Goal: Information Seeking & Learning: Find specific fact

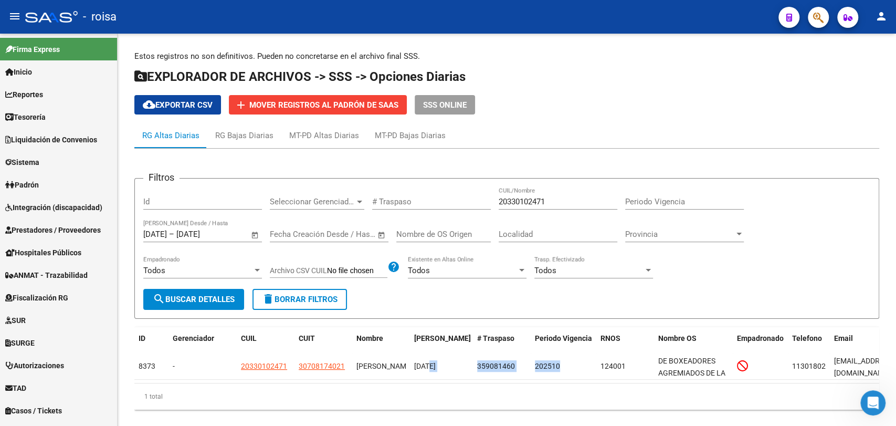
scroll to position [26, 0]
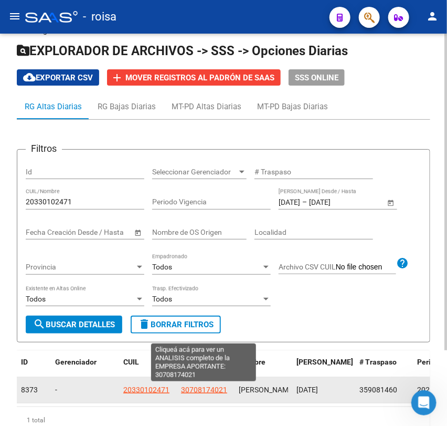
click at [193, 392] on span "30708174021" at bounding box center [204, 389] width 46 height 8
type textarea "30708174021"
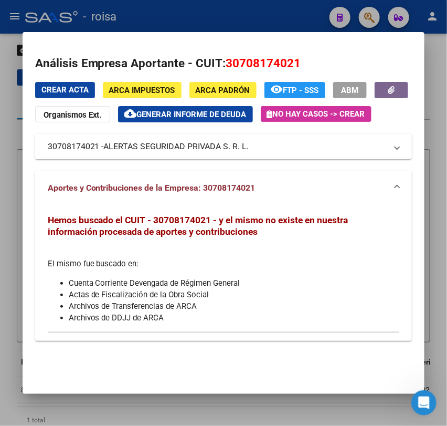
drag, startPoint x: 108, startPoint y: 146, endPoint x: 276, endPoint y: 152, distance: 168.6
click at [276, 152] on mat-panel-title "30708174021 - ALERTAS SEGURIDAD PRIVADA S. R. L." at bounding box center [218, 146] width 340 height 13
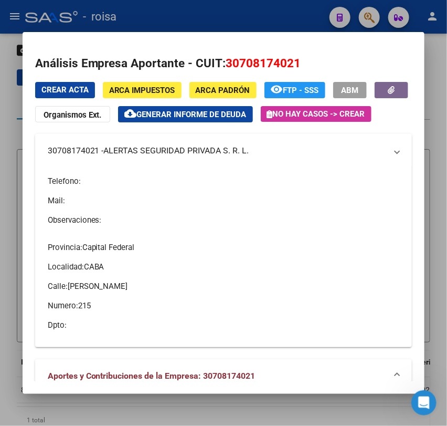
copy mat-panel-title "30708174021 -"
drag, startPoint x: 249, startPoint y: 173, endPoint x: 107, endPoint y: 171, distance: 141.8
click at [107, 157] on span "ALERTAS SEGURIDAD PRIVADA S. R. L." at bounding box center [176, 150] width 145 height 13
copy span "ALERTAS SEGURIDAD PRIVADA S. R. L"
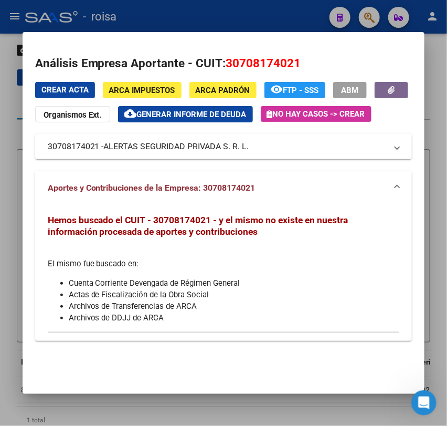
click at [429, 61] on div at bounding box center [223, 213] width 447 height 426
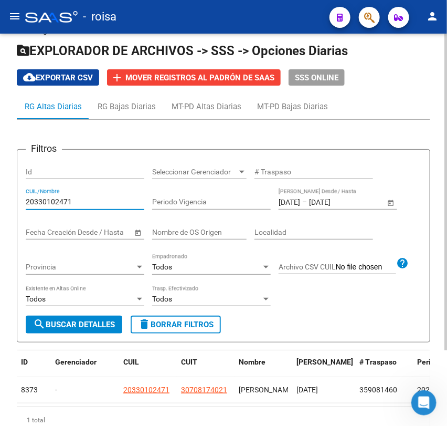
click at [82, 202] on input "20330102471" at bounding box center [85, 201] width 119 height 9
paste input "240970466"
type input "20240970466"
click at [82, 320] on span "search Buscar Detalles" at bounding box center [74, 324] width 82 height 9
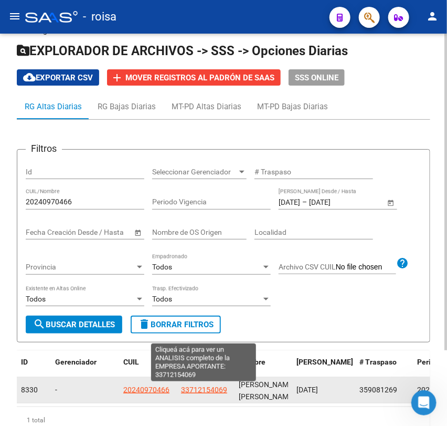
click at [193, 392] on span "33712154069" at bounding box center [204, 389] width 46 height 8
type textarea "33712154069"
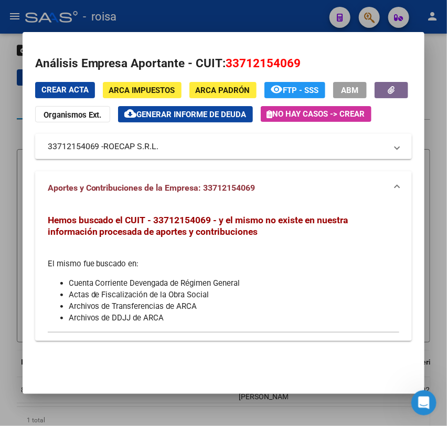
drag, startPoint x: 237, startPoint y: 66, endPoint x: 294, endPoint y: 69, distance: 57.3
click at [294, 69] on span "33712154069" at bounding box center [263, 63] width 75 height 14
copy span "71215406"
drag, startPoint x: 106, startPoint y: 144, endPoint x: 185, endPoint y: 148, distance: 79.4
click at [171, 149] on mat-panel-title "33712154069 - ROECAP S.R.L." at bounding box center [218, 146] width 340 height 13
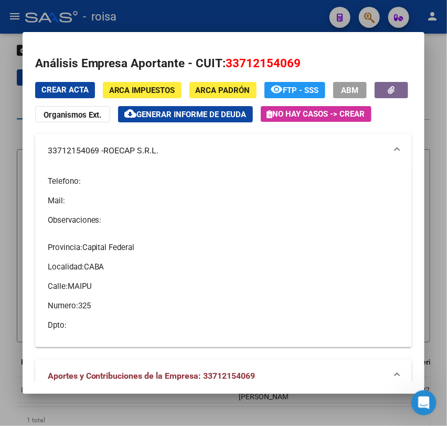
drag, startPoint x: 103, startPoint y: 175, endPoint x: 161, endPoint y: 177, distance: 57.8
click at [161, 157] on mat-panel-title "33712154069 - ROECAP S.R.L." at bounding box center [218, 150] width 340 height 13
copy mat-panel-title "ROECAP S.R.L."
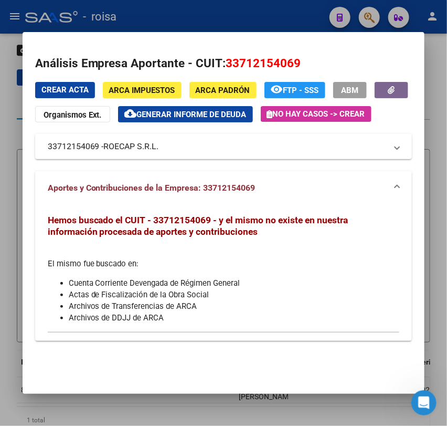
click at [107, 151] on span "ROECAP S.R.L." at bounding box center [131, 146] width 55 height 13
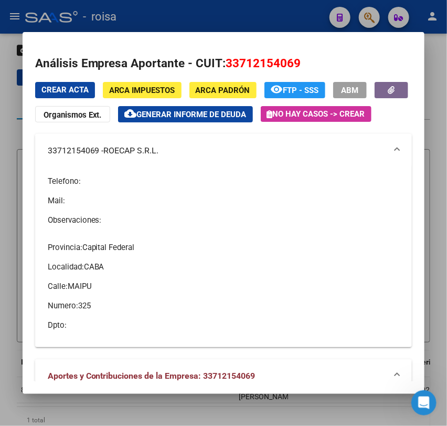
drag, startPoint x: 108, startPoint y: 175, endPoint x: 160, endPoint y: 173, distance: 52.5
click at [159, 157] on span "ROECAP S.R.L." at bounding box center [131, 150] width 55 height 13
copy span "ROECAP S.R.L."
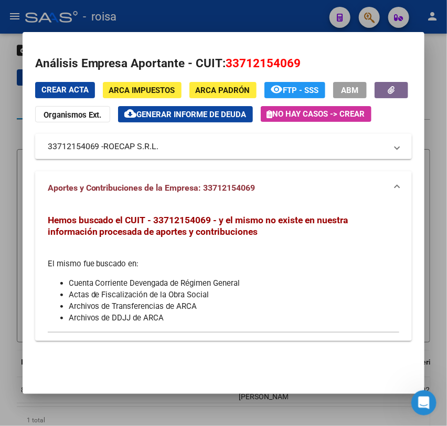
click at [427, 152] on div at bounding box center [223, 213] width 447 height 426
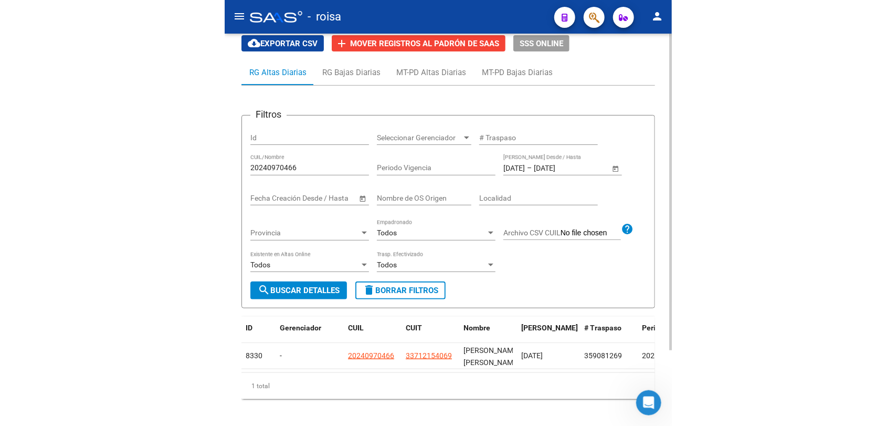
scroll to position [93, 0]
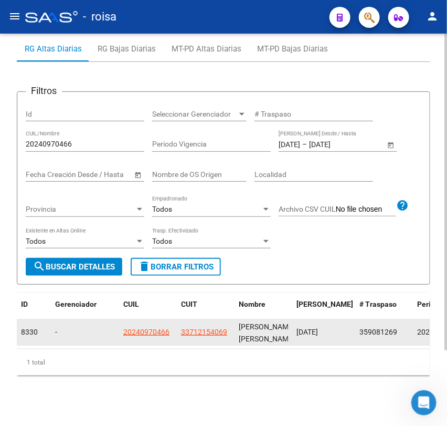
click at [370, 328] on span "359081269" at bounding box center [379, 332] width 38 height 8
copy span "359081269"
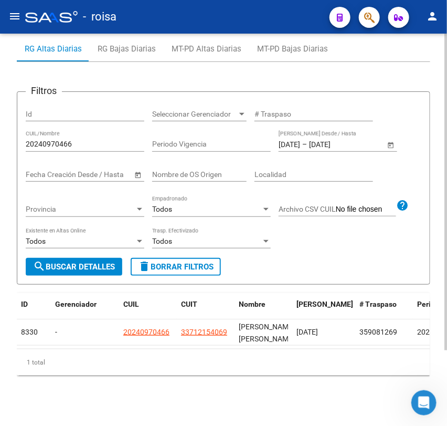
click at [85, 140] on input "20240970466" at bounding box center [85, 144] width 119 height 9
paste input "53368374"
type input "20253368374"
click at [85, 262] on span "search Buscar Detalles" at bounding box center [74, 266] width 82 height 9
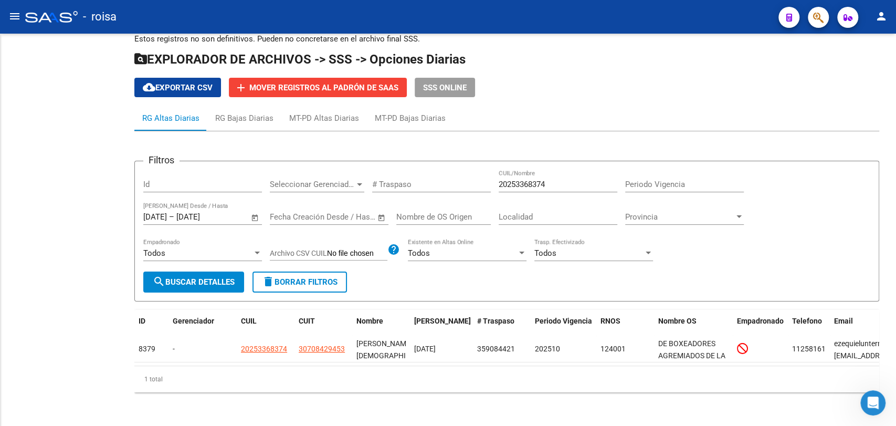
scroll to position [26, 0]
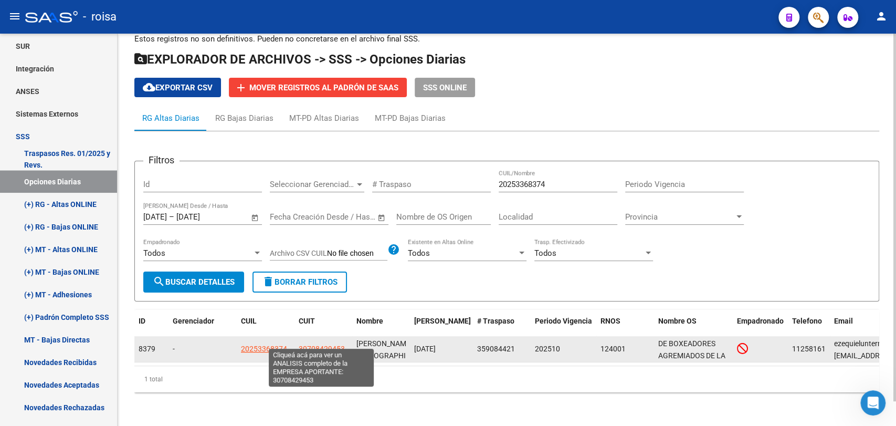
click at [310, 344] on span "30708429453" at bounding box center [322, 348] width 46 height 8
type textarea "30708429453"
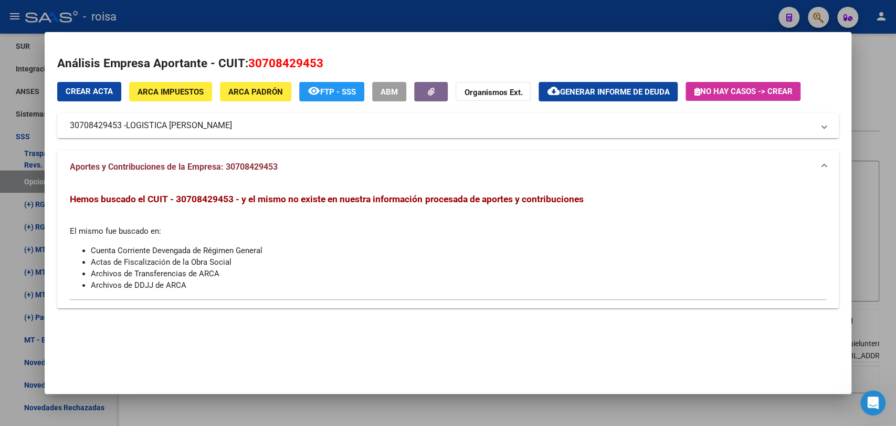
drag, startPoint x: 260, startPoint y: 61, endPoint x: 314, endPoint y: 68, distance: 54.1
click at [314, 68] on span "30708429453" at bounding box center [285, 63] width 75 height 14
copy span "70842945"
drag, startPoint x: 139, startPoint y: 123, endPoint x: 207, endPoint y: 129, distance: 68.5
click at [207, 129] on mat-panel-title "30708429453 - LOGISTICA [PERSON_NAME]" at bounding box center [441, 125] width 743 height 13
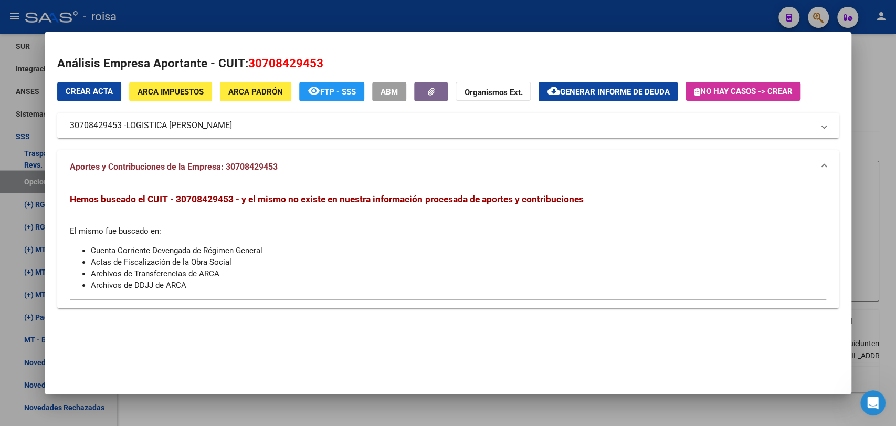
copy mat-panel-title "30708429453 - LOGISTICA [PERSON_NAME] A"
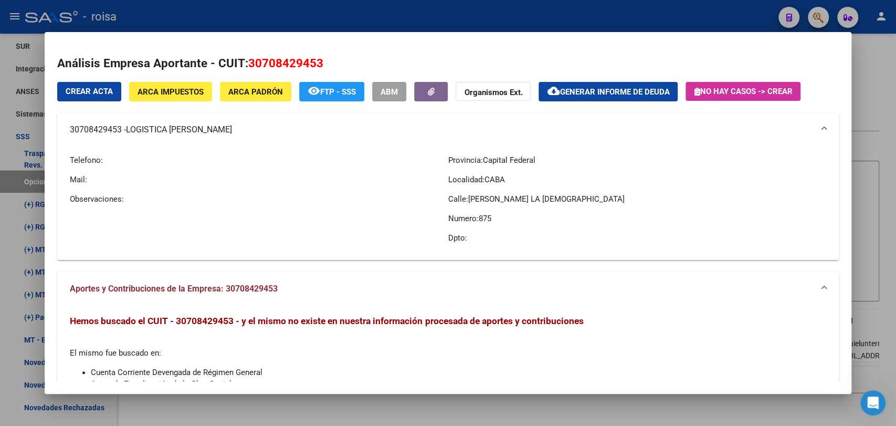
copy mat-panel-title "30708429453 - LOGISTICA [PERSON_NAME] A"
click at [173, 130] on span "LOGISTICA [PERSON_NAME]" at bounding box center [179, 129] width 106 height 13
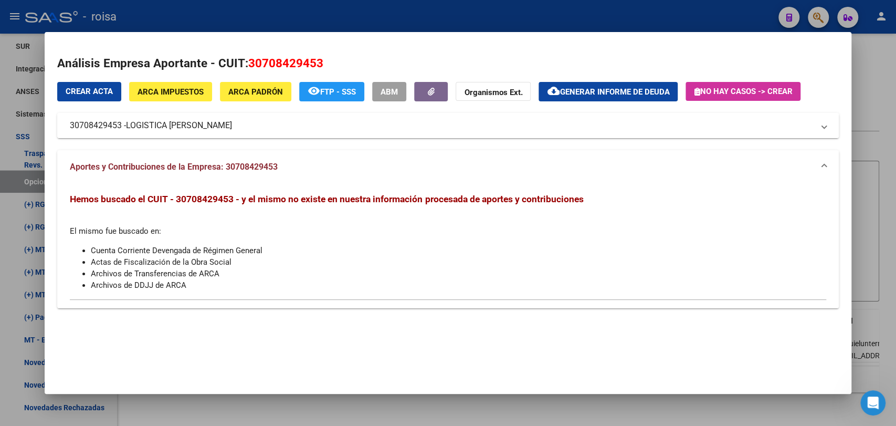
drag, startPoint x: 130, startPoint y: 122, endPoint x: 211, endPoint y: 123, distance: 80.3
click at [211, 123] on mat-panel-title "30708429453 - LOGISTICA [PERSON_NAME]" at bounding box center [441, 125] width 743 height 13
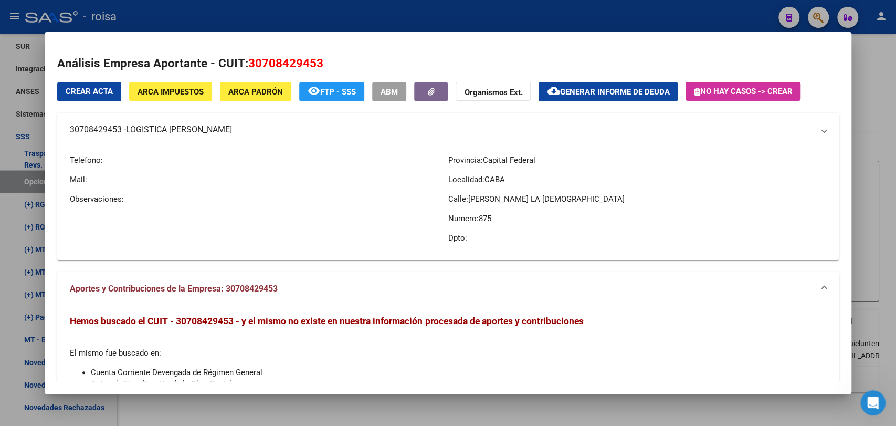
copy mat-panel-title "30708429453 -"
click at [197, 127] on span "LOGISTICA [PERSON_NAME]" at bounding box center [179, 129] width 106 height 13
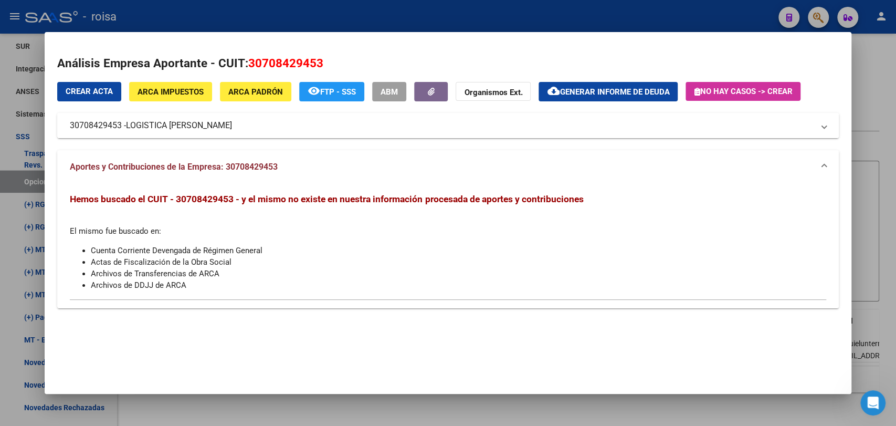
drag, startPoint x: 127, startPoint y: 124, endPoint x: 206, endPoint y: 123, distance: 78.8
click at [206, 123] on mat-panel-title "30708429453 - LOGISTICA [PERSON_NAME]" at bounding box center [441, 125] width 743 height 13
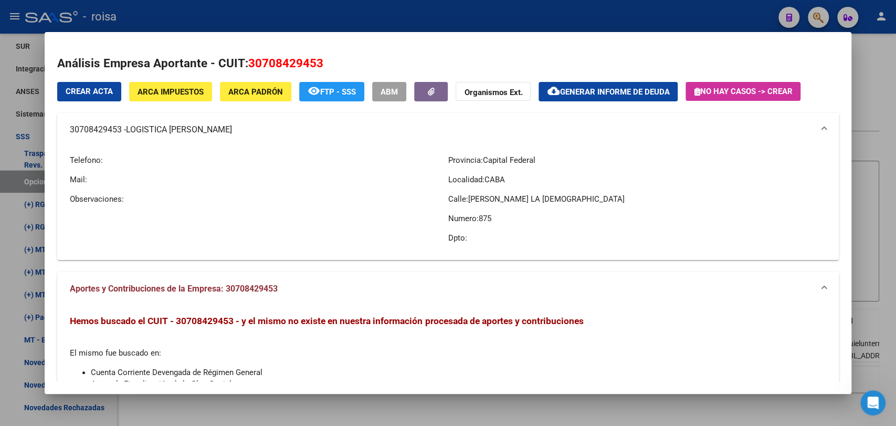
click at [895, 102] on div at bounding box center [448, 213] width 896 height 426
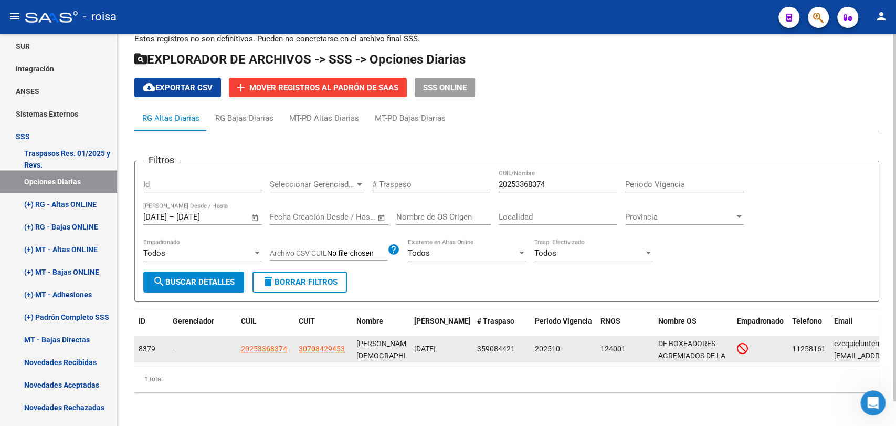
click at [498, 336] on datatable-body-cell "359084421" at bounding box center [502, 349] width 58 height 26
click at [499, 344] on span "359084421" at bounding box center [496, 348] width 38 height 8
click at [602, 352] on datatable-body-cell "124001" at bounding box center [625, 349] width 58 height 26
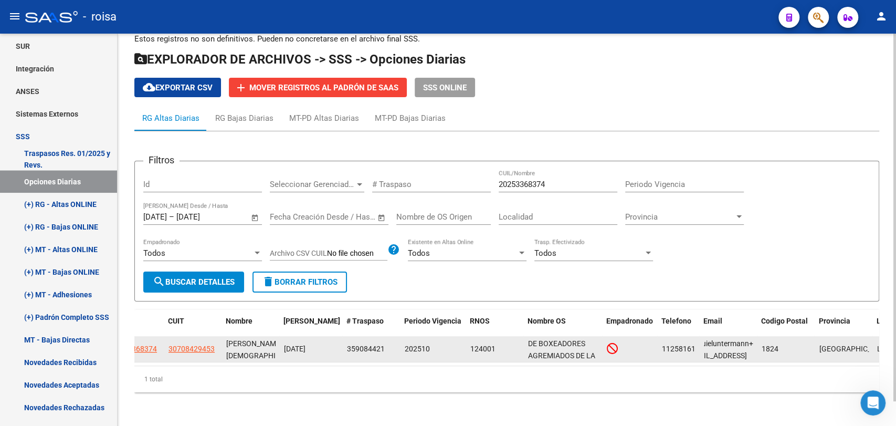
scroll to position [0, 0]
drag, startPoint x: 705, startPoint y: 337, endPoint x: 676, endPoint y: 344, distance: 29.2
click at [676, 344] on div "8379 - 20253368374 30708429453 [PERSON_NAME] [DATE] 359084421 202510 124001 DE …" at bounding box center [501, 349] width 995 height 26
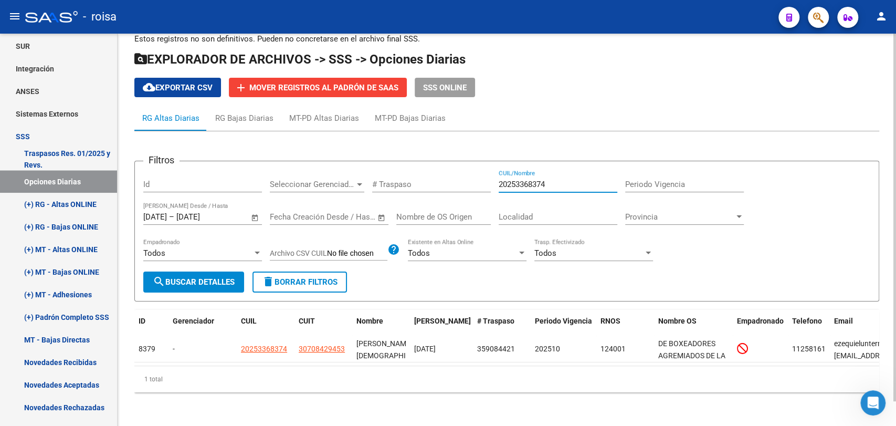
click at [502, 180] on input "20253368374" at bounding box center [558, 184] width 119 height 9
paste input "181176238"
type input "20181176238"
click at [207, 277] on span "search Buscar Detalles" at bounding box center [194, 281] width 82 height 9
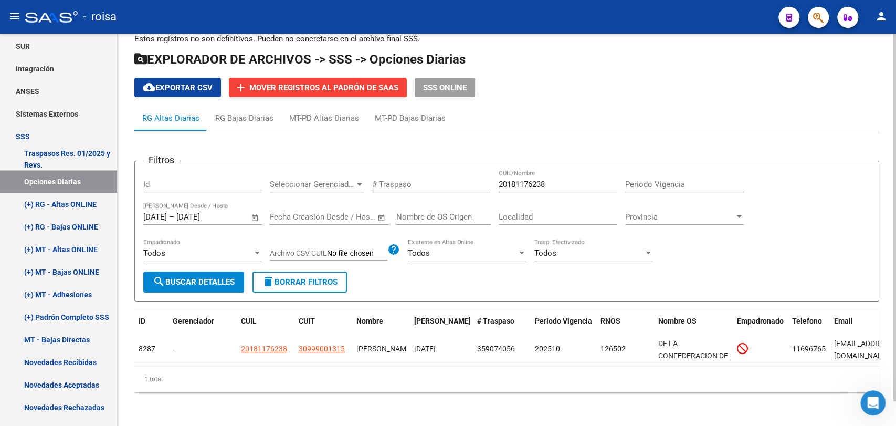
click at [516, 180] on input "20181176238" at bounding box center [558, 184] width 119 height 9
click at [234, 277] on span "search Buscar Detalles" at bounding box center [194, 281] width 82 height 9
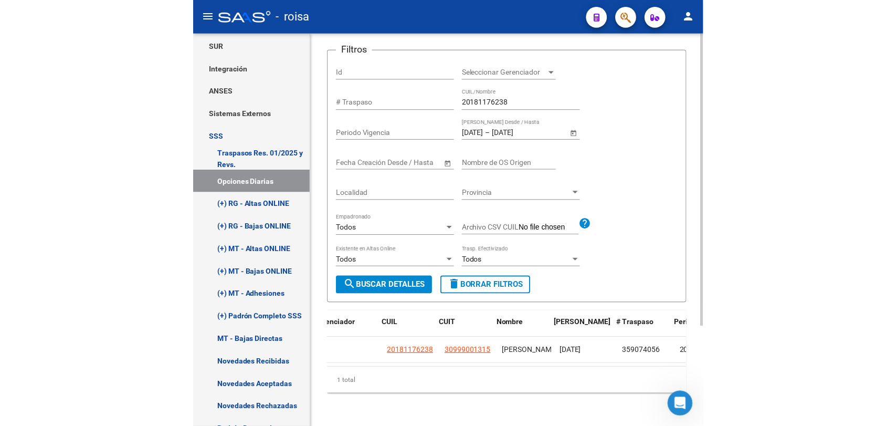
scroll to position [0, 57]
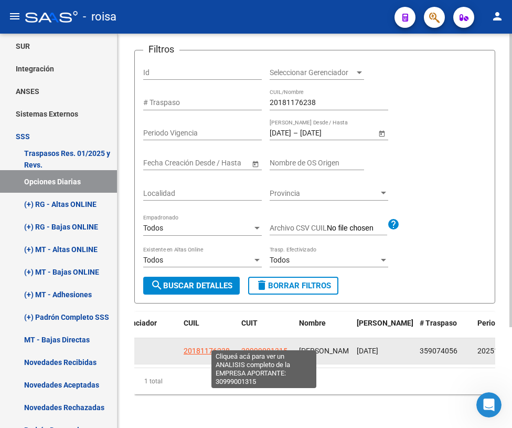
click at [266, 347] on span "30999001315" at bounding box center [265, 351] width 46 height 8
type textarea "30999001315"
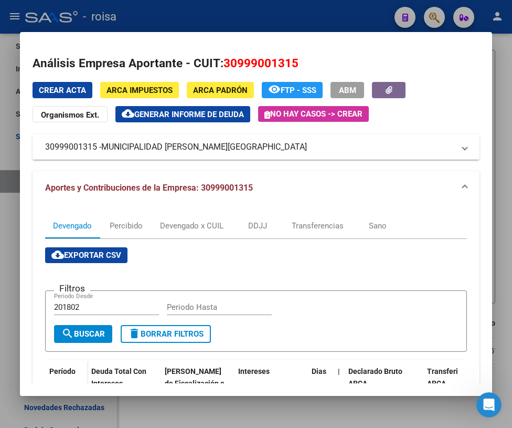
drag, startPoint x: 108, startPoint y: 148, endPoint x: 231, endPoint y: 152, distance: 123.5
click at [231, 152] on span "MUNICIPALIDAD [PERSON_NAME][GEOGRAPHIC_DATA]" at bounding box center [204, 147] width 206 height 13
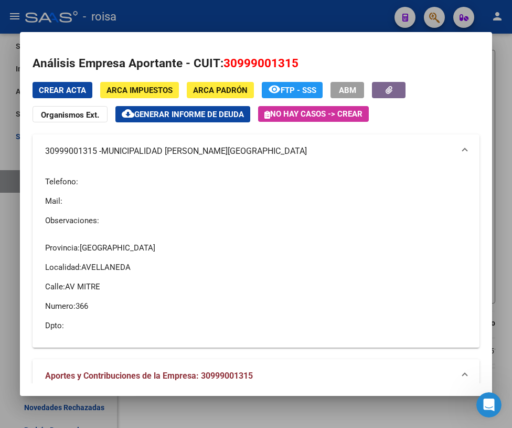
click at [499, 106] on div at bounding box center [256, 214] width 512 height 428
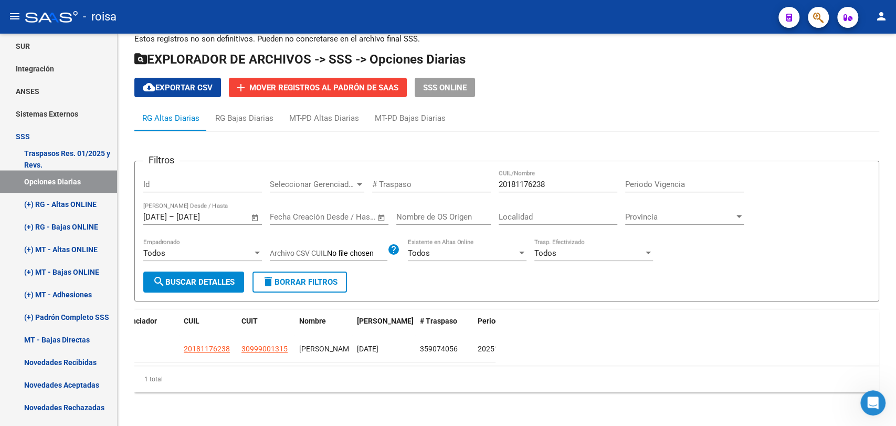
scroll to position [26, 0]
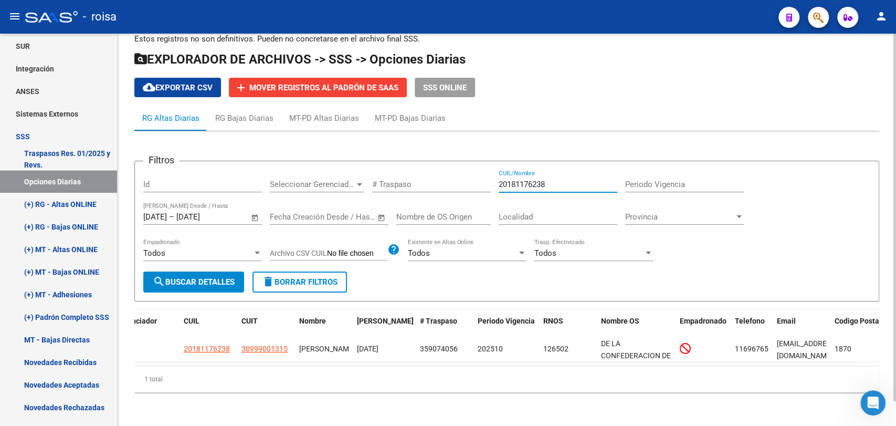
drag, startPoint x: 555, startPoint y: 175, endPoint x: 424, endPoint y: 173, distance: 131.3
click at [424, 173] on div "Filtros Id Seleccionar Gerenciador Seleccionar Gerenciador # Traspaso 201811762…" at bounding box center [506, 221] width 727 height 102
paste input "29004197"
click at [511, 180] on input "29004197" at bounding box center [558, 184] width 119 height 9
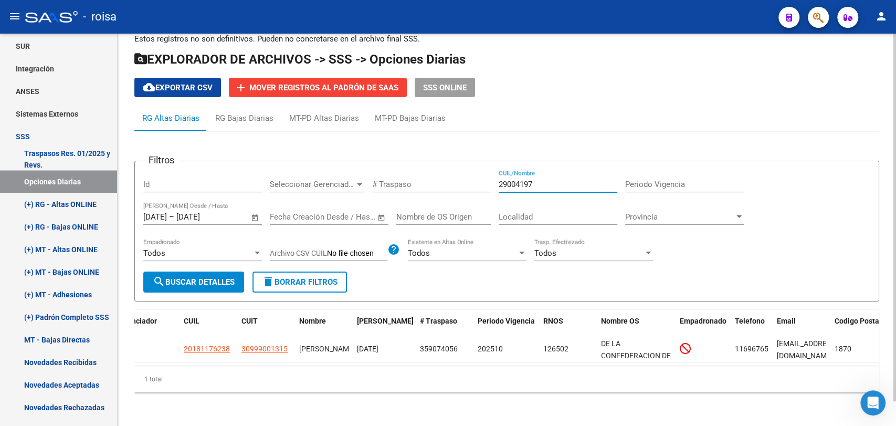
paste input "0290041970"
click at [205, 277] on span "search Buscar Detalles" at bounding box center [194, 281] width 82 height 9
drag, startPoint x: 514, startPoint y: 365, endPoint x: 458, endPoint y: 363, distance: 56.2
click at [458, 363] on div "ID Gerenciador CUIL CUIT Nombre Fecha Traspaso # Traspaso Periodo Vigencia RNOS…" at bounding box center [506, 351] width 745 height 82
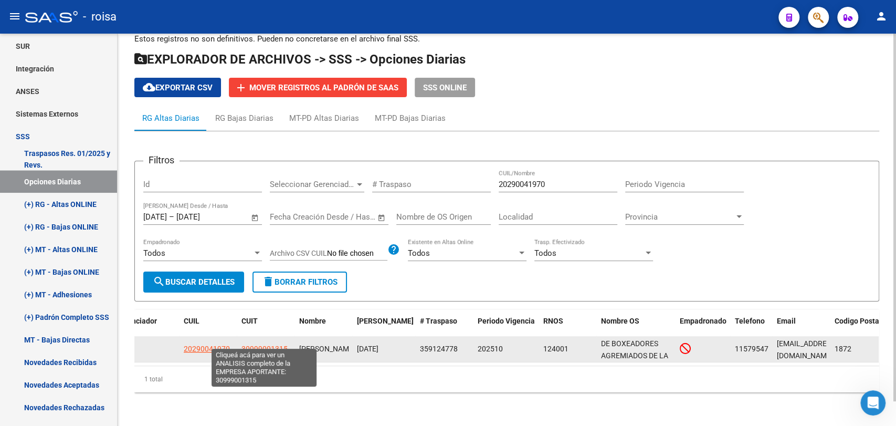
click at [271, 344] on app-link-go-to "30999001315" at bounding box center [265, 349] width 46 height 12
click at [270, 344] on span "30999001315" at bounding box center [265, 348] width 46 height 8
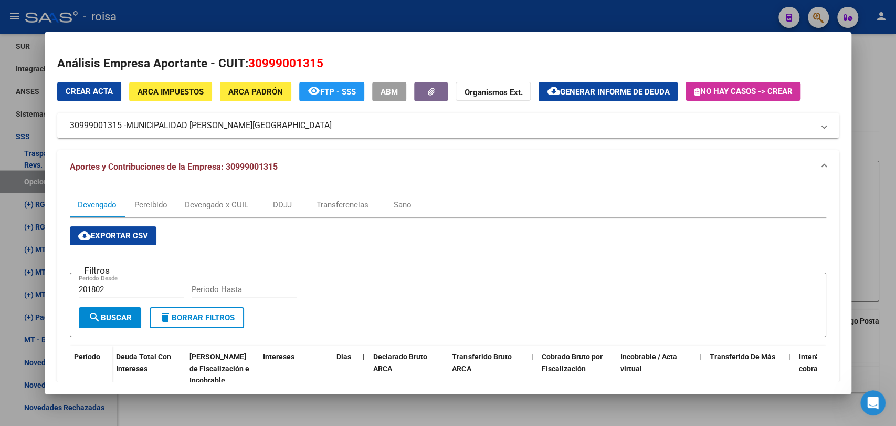
drag, startPoint x: 261, startPoint y: 60, endPoint x: 316, endPoint y: 62, distance: 54.6
click at [316, 62] on span "30999001315" at bounding box center [285, 63] width 75 height 14
drag, startPoint x: 227, startPoint y: 125, endPoint x: 254, endPoint y: 125, distance: 26.8
click at [254, 125] on span "MUNICIPALIDAD [PERSON_NAME][GEOGRAPHIC_DATA]" at bounding box center [229, 125] width 206 height 13
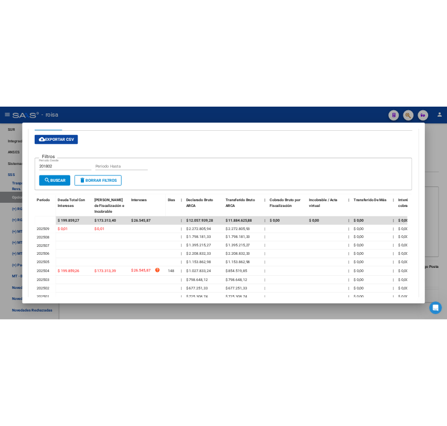
scroll to position [0, 0]
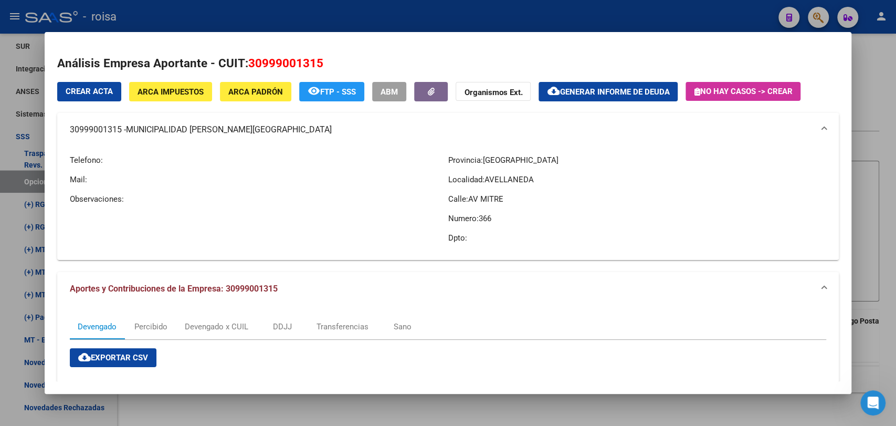
click at [335, 408] on div at bounding box center [448, 213] width 896 height 426
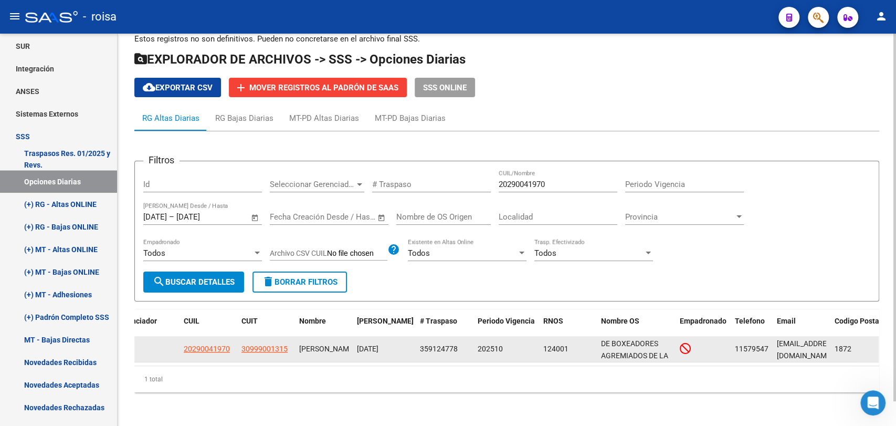
click at [449, 344] on span "359124778" at bounding box center [439, 348] width 38 height 8
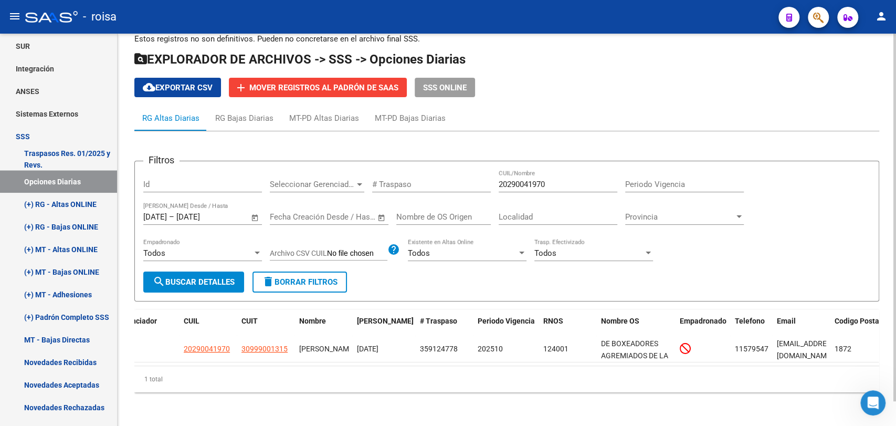
click at [187, 271] on button "search Buscar Detalles" at bounding box center [193, 281] width 101 height 21
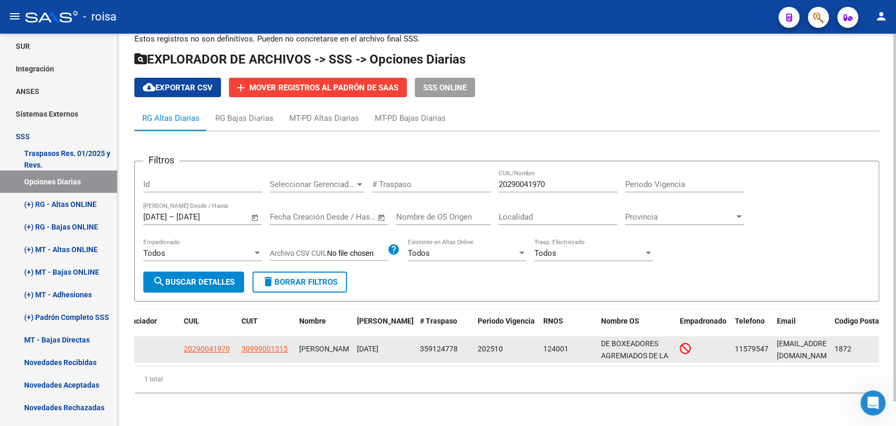
click at [436, 344] on span "359124778" at bounding box center [439, 348] width 38 height 8
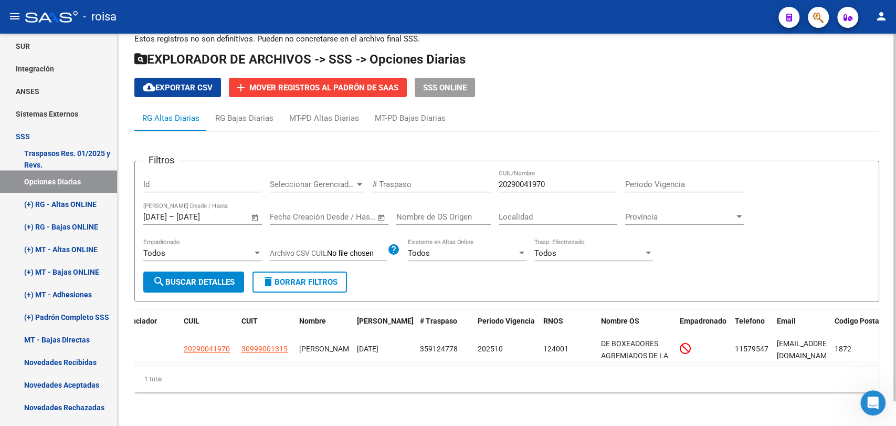
click at [529, 180] on input "20290041970" at bounding box center [558, 184] width 119 height 9
paste input "38285039"
type input "20238285039"
click at [191, 277] on span "search Buscar Detalles" at bounding box center [194, 281] width 82 height 9
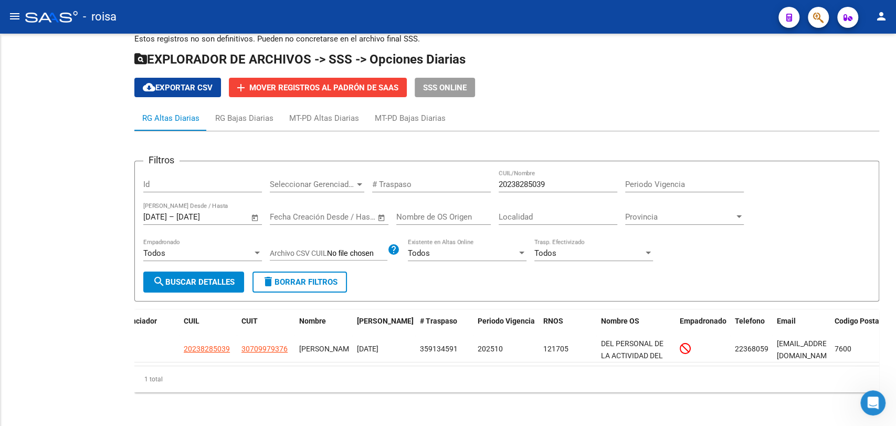
scroll to position [26, 0]
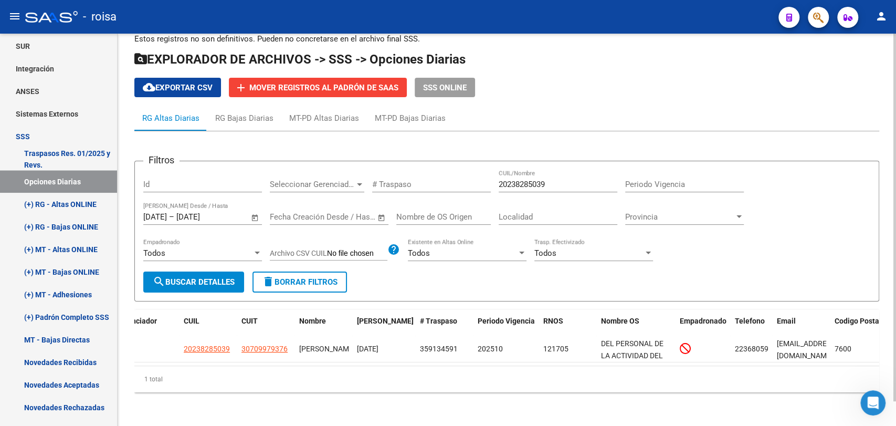
click at [594, 366] on div "1 total" at bounding box center [506, 379] width 745 height 26
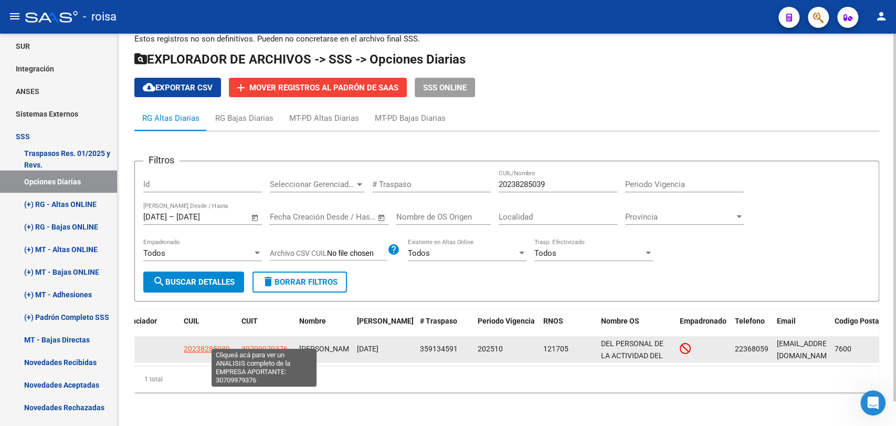
click at [268, 344] on span "30709979376" at bounding box center [265, 348] width 46 height 8
type textarea "30709979376"
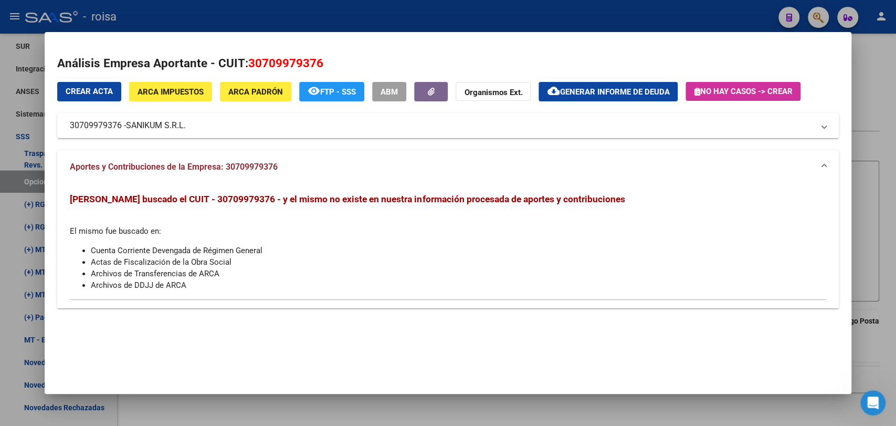
drag, startPoint x: 272, startPoint y: 61, endPoint x: 300, endPoint y: 102, distance: 49.1
click at [315, 69] on span "30709979376" at bounding box center [285, 63] width 75 height 14
